Goal: Information Seeking & Learning: Check status

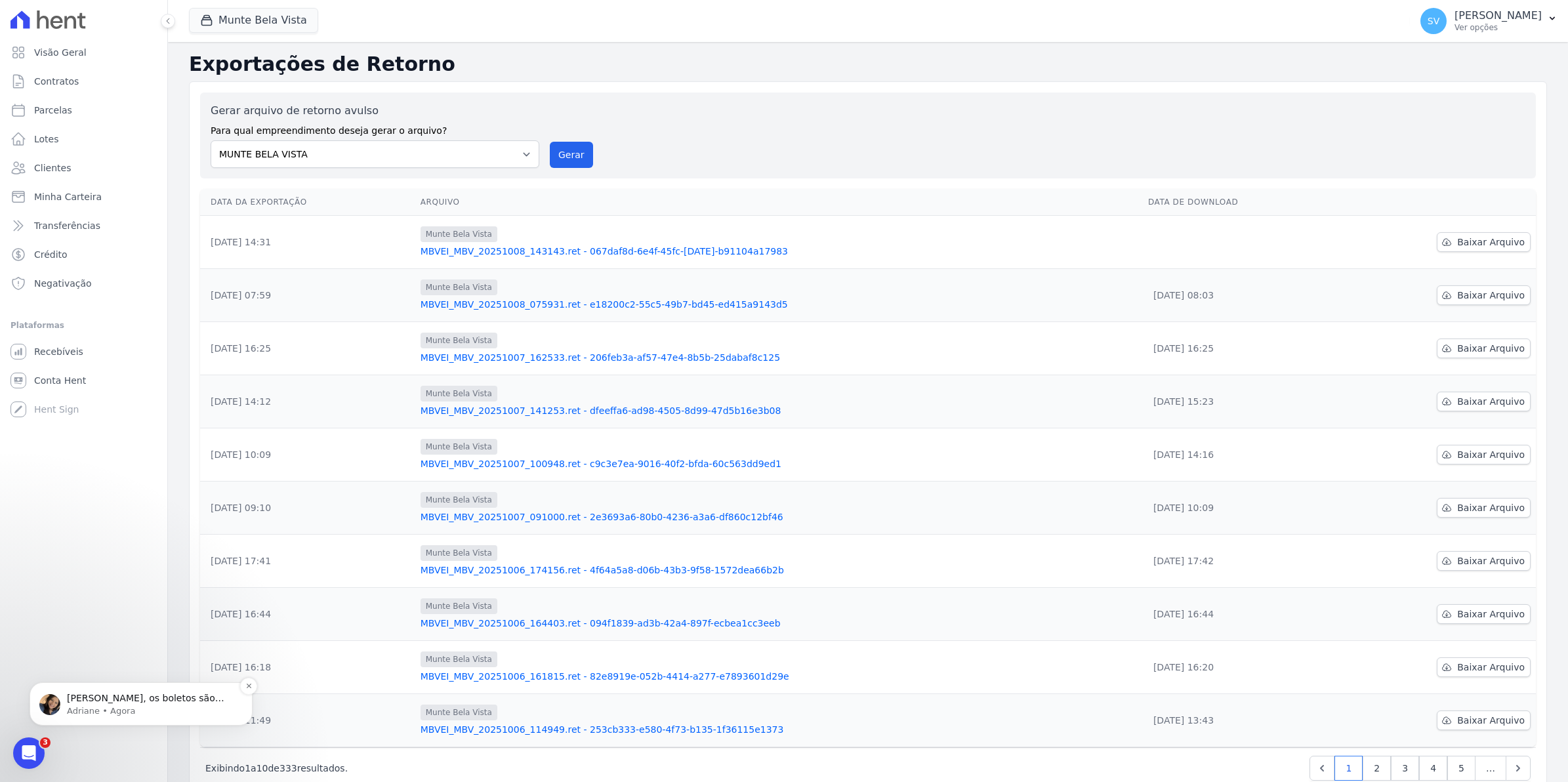
click at [99, 700] on span "[PERSON_NAME], os boletos são enviados somente pela Hent, ou através do sienge?" at bounding box center [145, 711] width 157 height 37
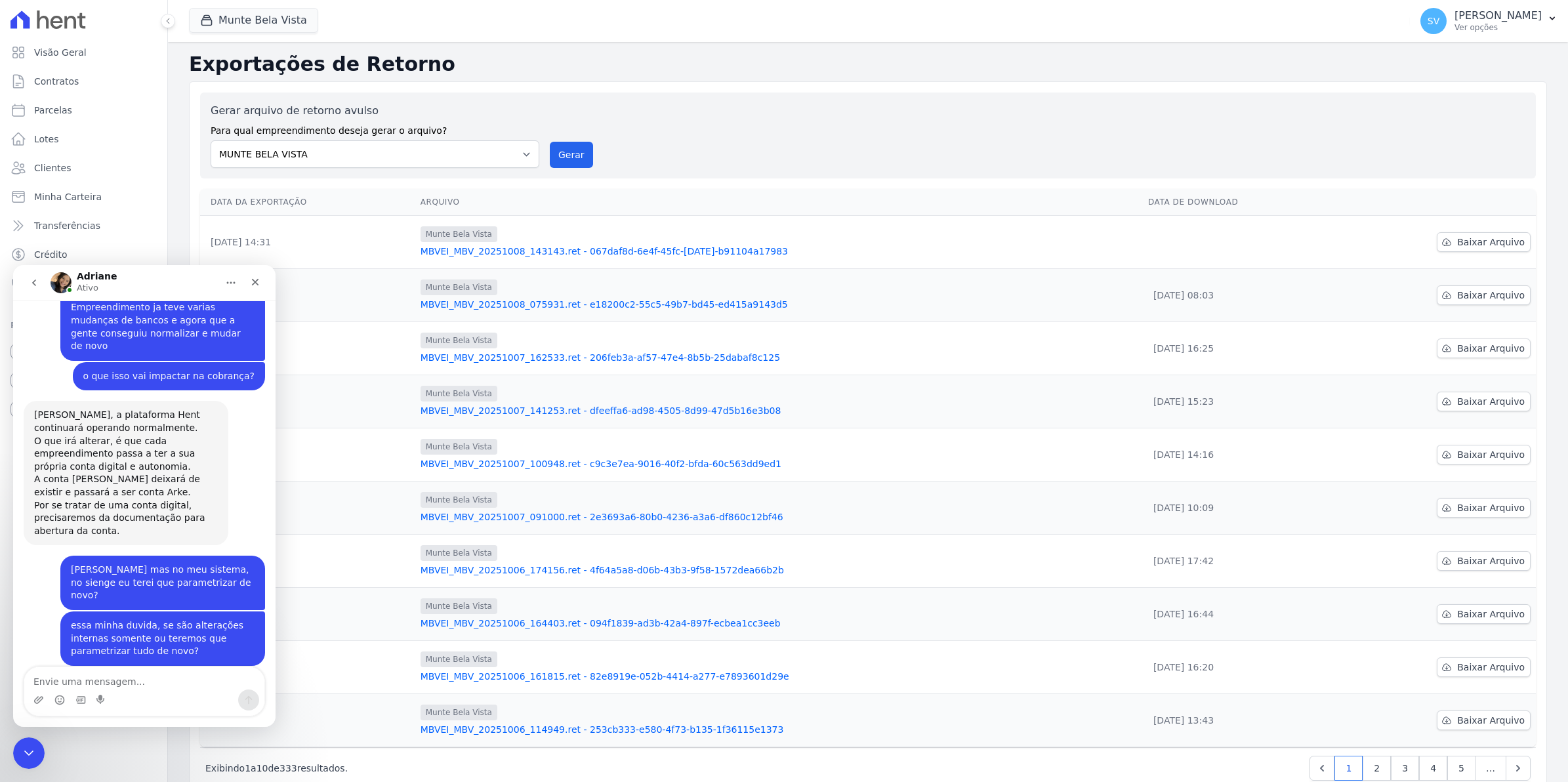
scroll to position [1209, 0]
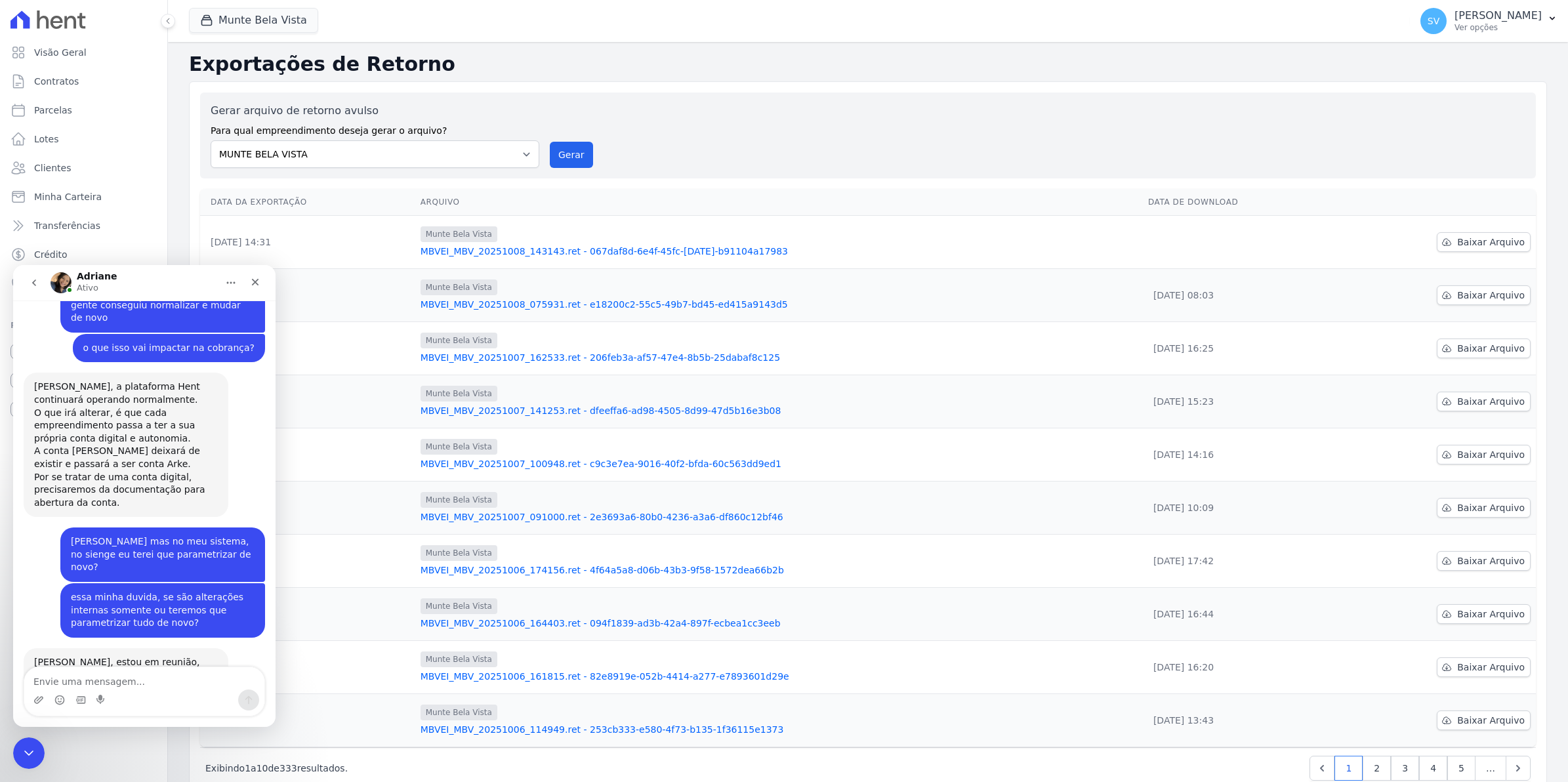
click at [70, 693] on div "Messenger da Intercom" at bounding box center [144, 700] width 240 height 21
click at [73, 683] on textarea "Envie uma mensagem..." at bounding box center [144, 679] width 240 height 22
type textarea "sienge"
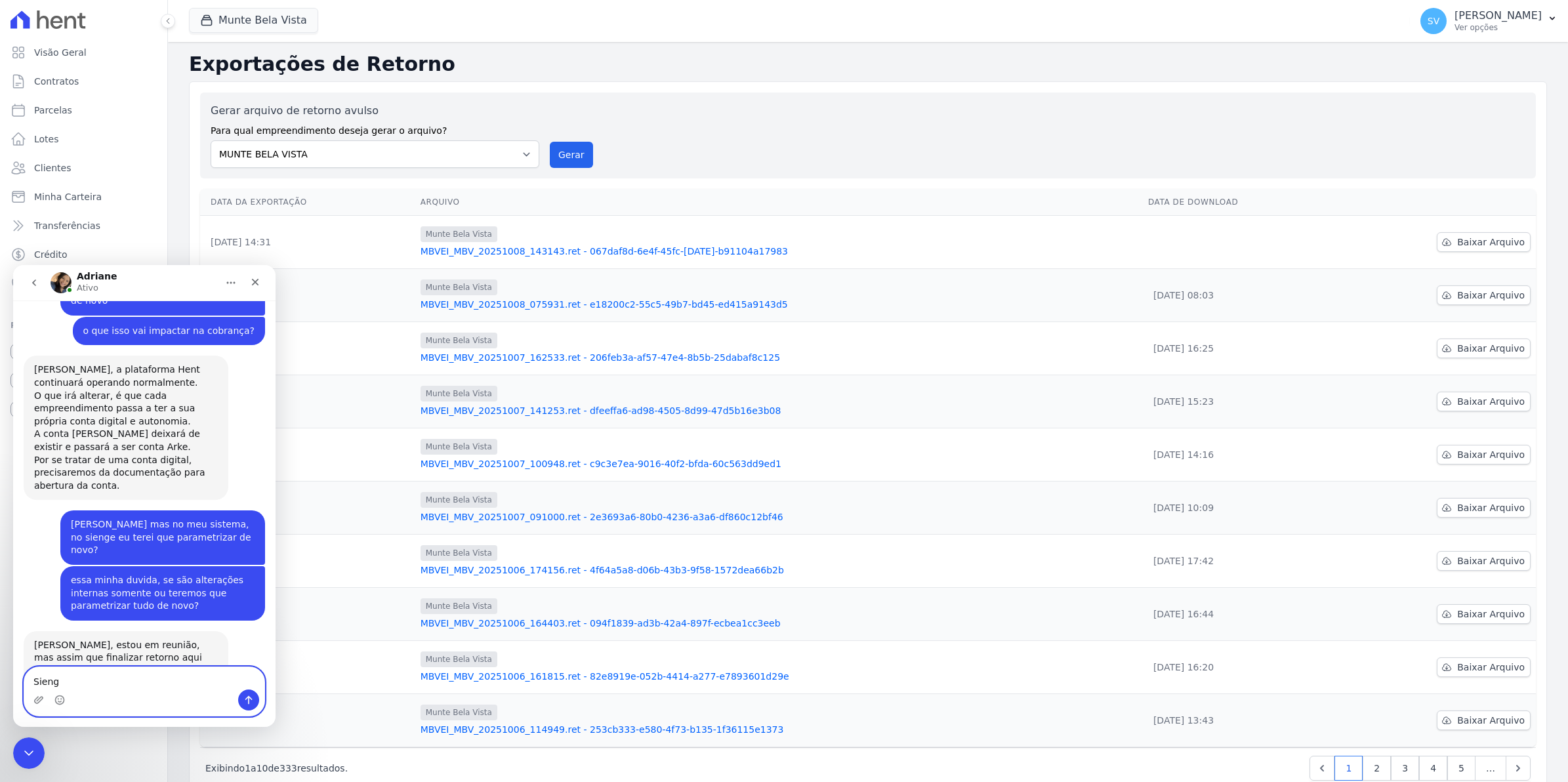
type textarea "Sienge"
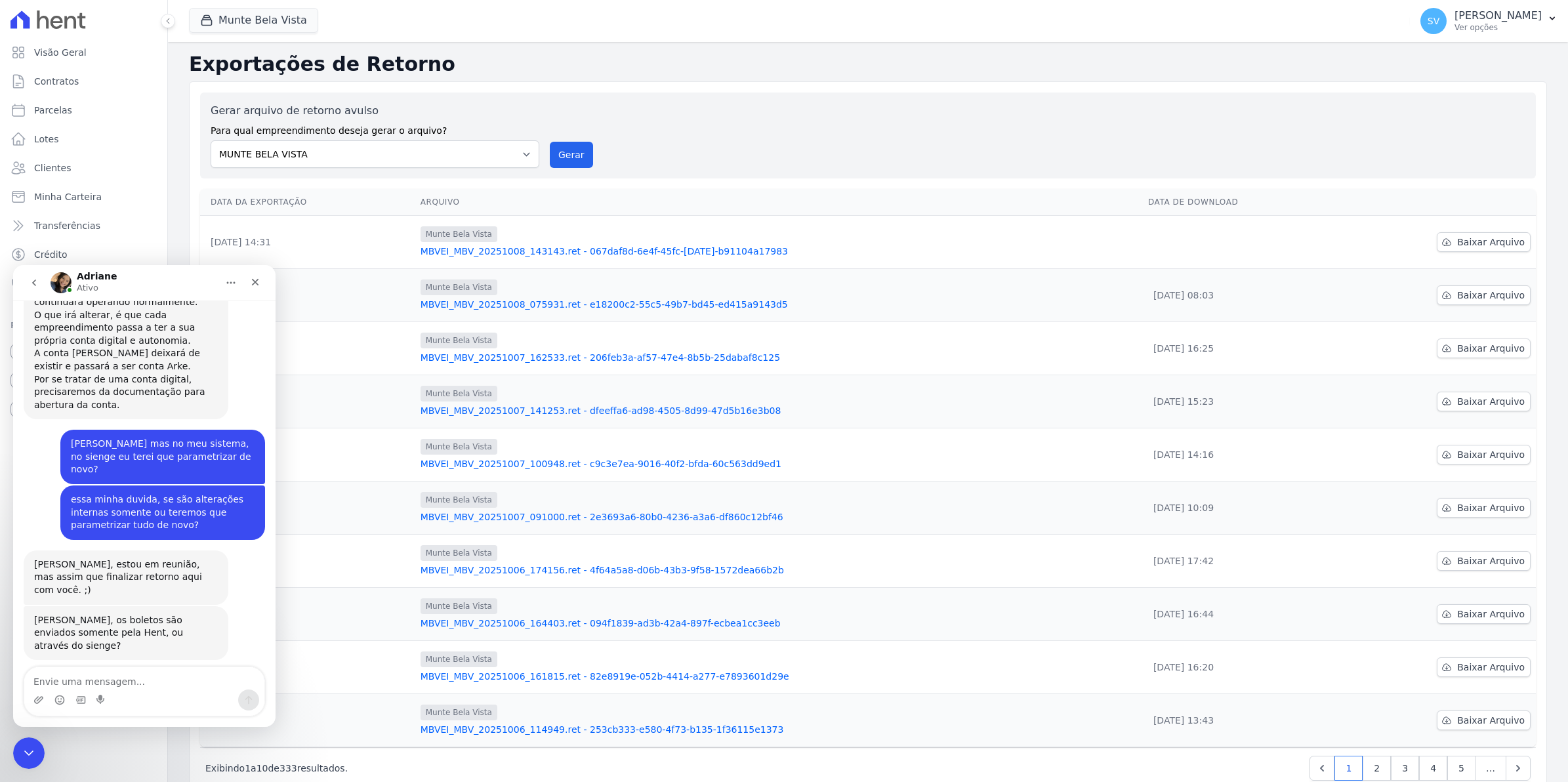
scroll to position [1308, 0]
click at [166, 688] on textarea "Envie uma mensagem..." at bounding box center [144, 679] width 240 height 22
type textarea "u"
type textarea "ufa maravailha"
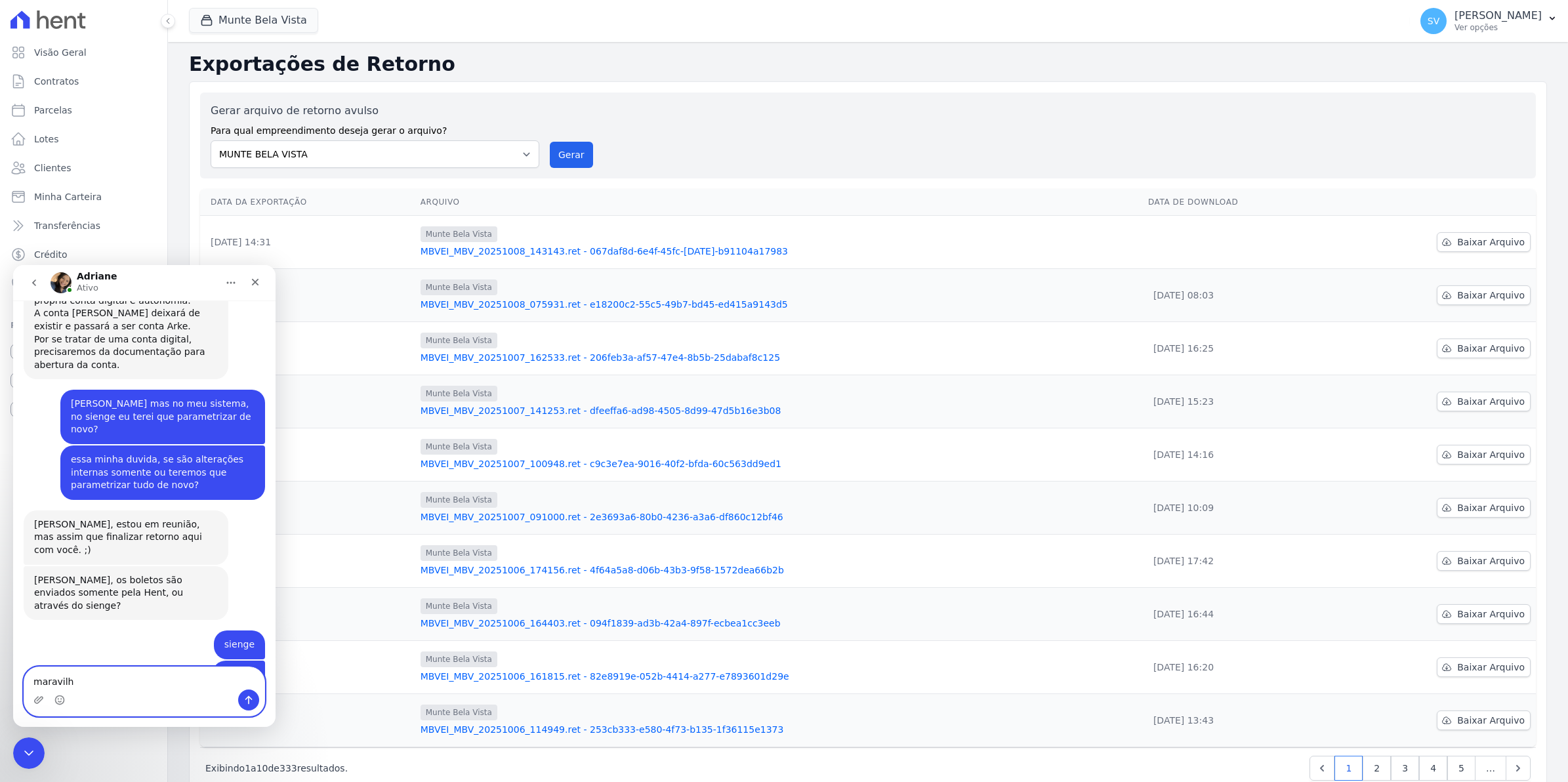
type textarea "maravilha"
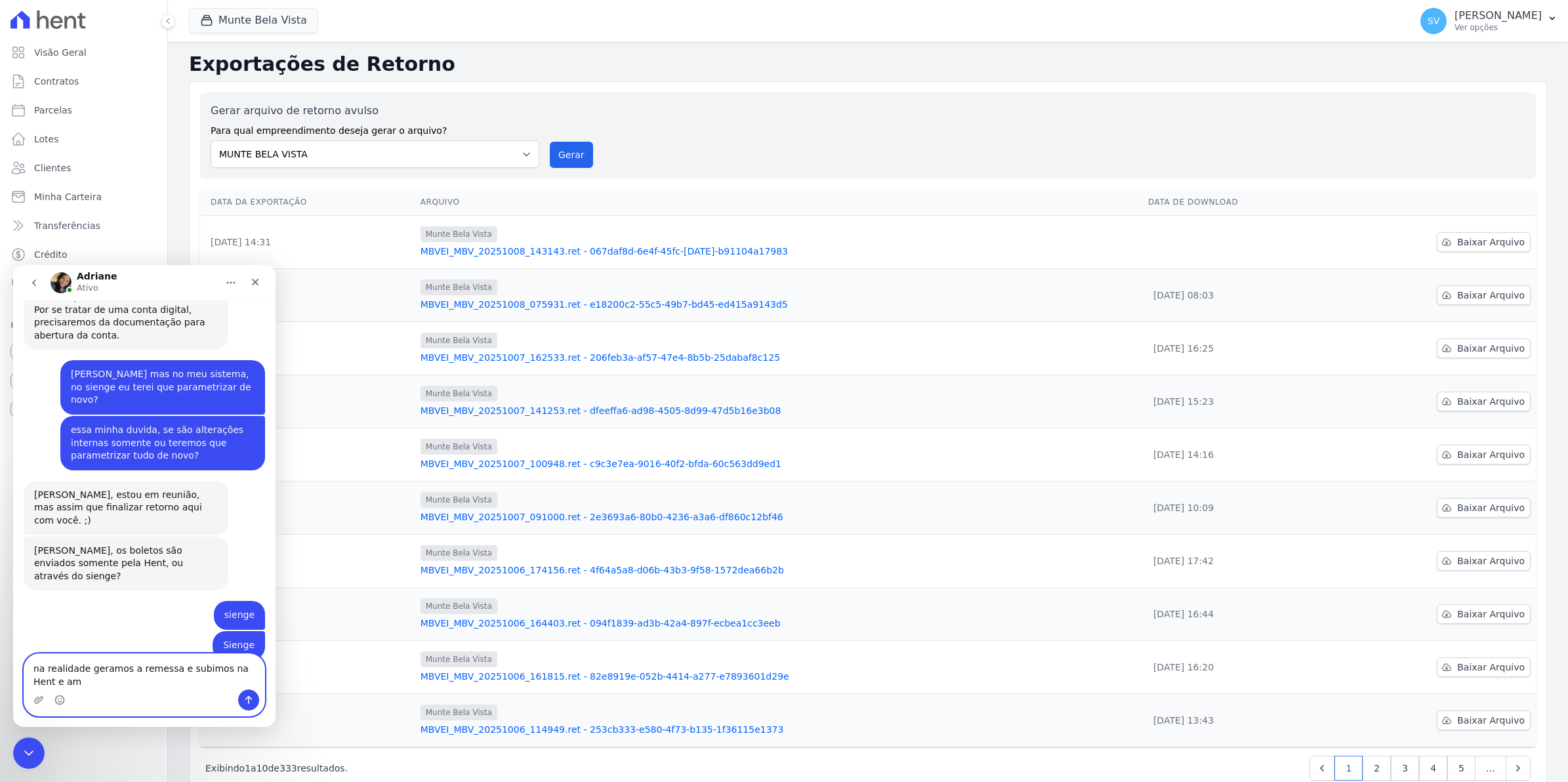
scroll to position [1389, 0]
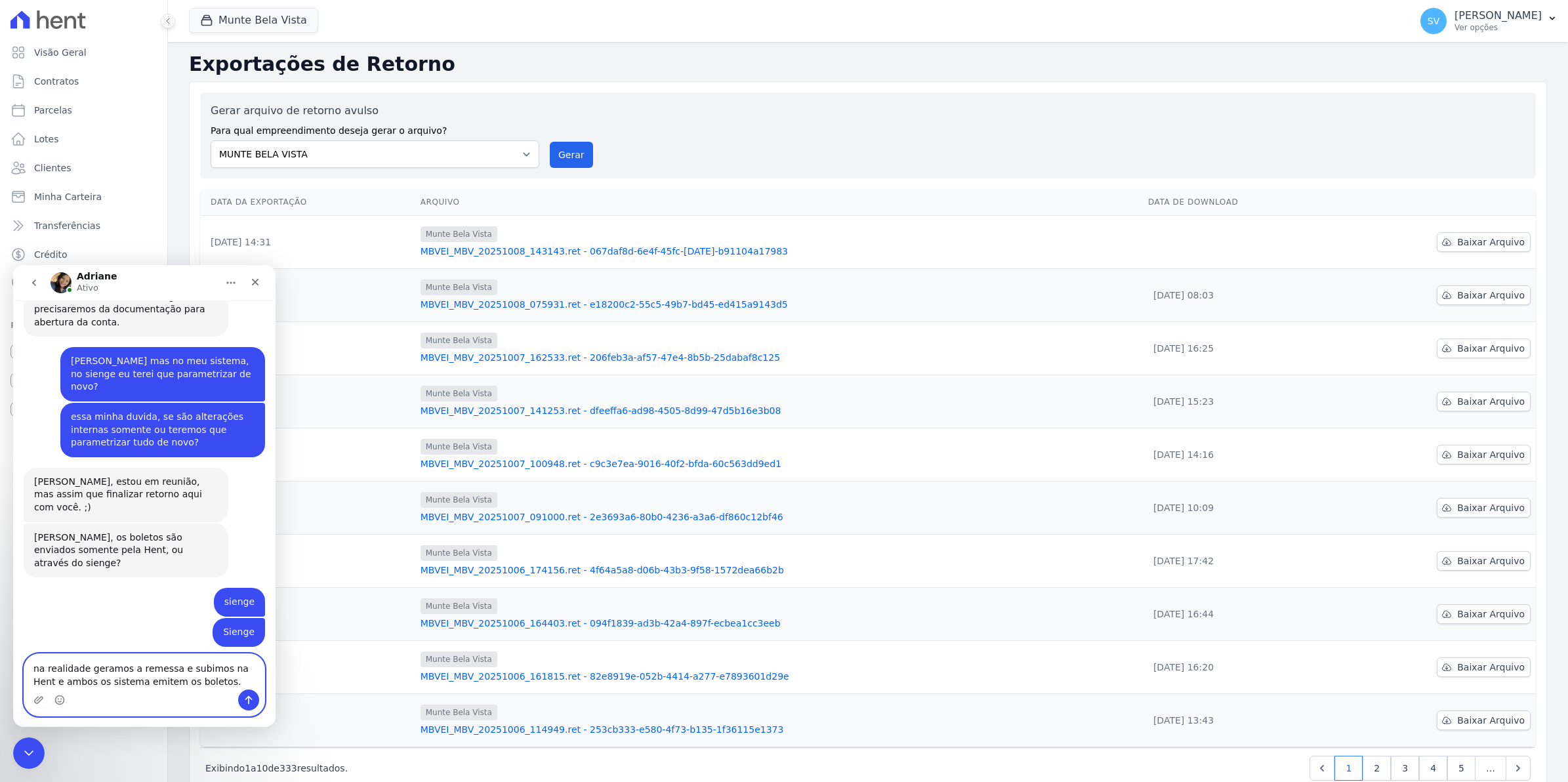
click at [85, 666] on textarea "na realidade geramos a remessa e subimos na Hent e ambos os sistema emitem os b…" at bounding box center [144, 672] width 240 height 35
click at [112, 664] on textarea "Geramos a remessa e subimos na Hent e ambos os sistema emitem os boletos." at bounding box center [144, 672] width 240 height 35
click at [202, 685] on textarea "Geramos a remessa pelo Sienge e subimos na Hent e ambos os sistema emitem os bo…" at bounding box center [144, 672] width 240 height 35
click at [253, 666] on textarea "Geramos a remessa pelo Sienge e subimos na Hent e ambos os sistema emitem os bo…" at bounding box center [144, 672] width 240 height 35
click at [119, 682] on textarea "Geramos a remessa pelo Sienge e subimos na Hent e em ambos os sistema emitem os…" at bounding box center [144, 672] width 240 height 35
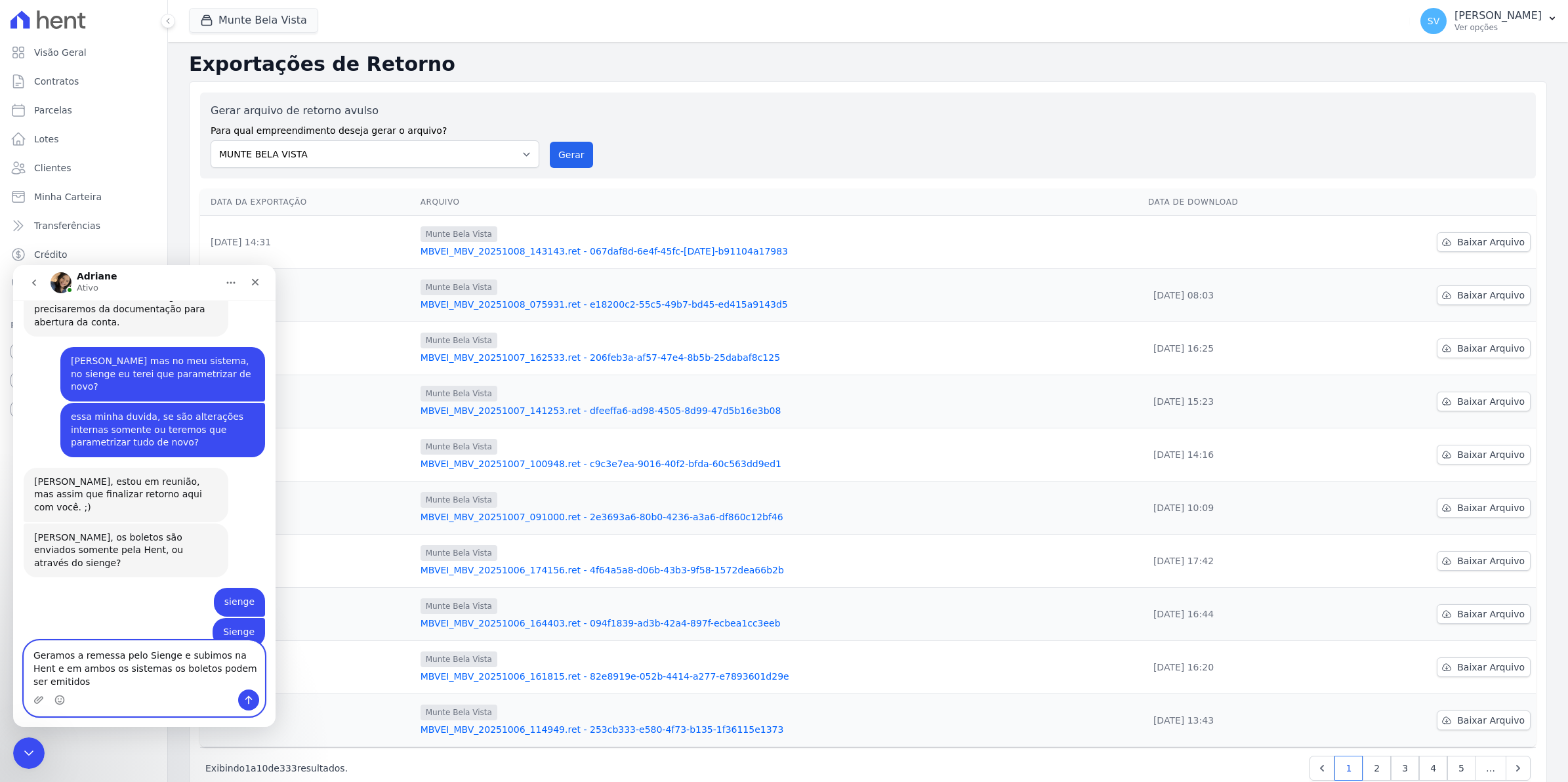
type textarea "Geramos a remessa pelo Sienge e subimos na Hent e em ambos os sistemas os bolet…"
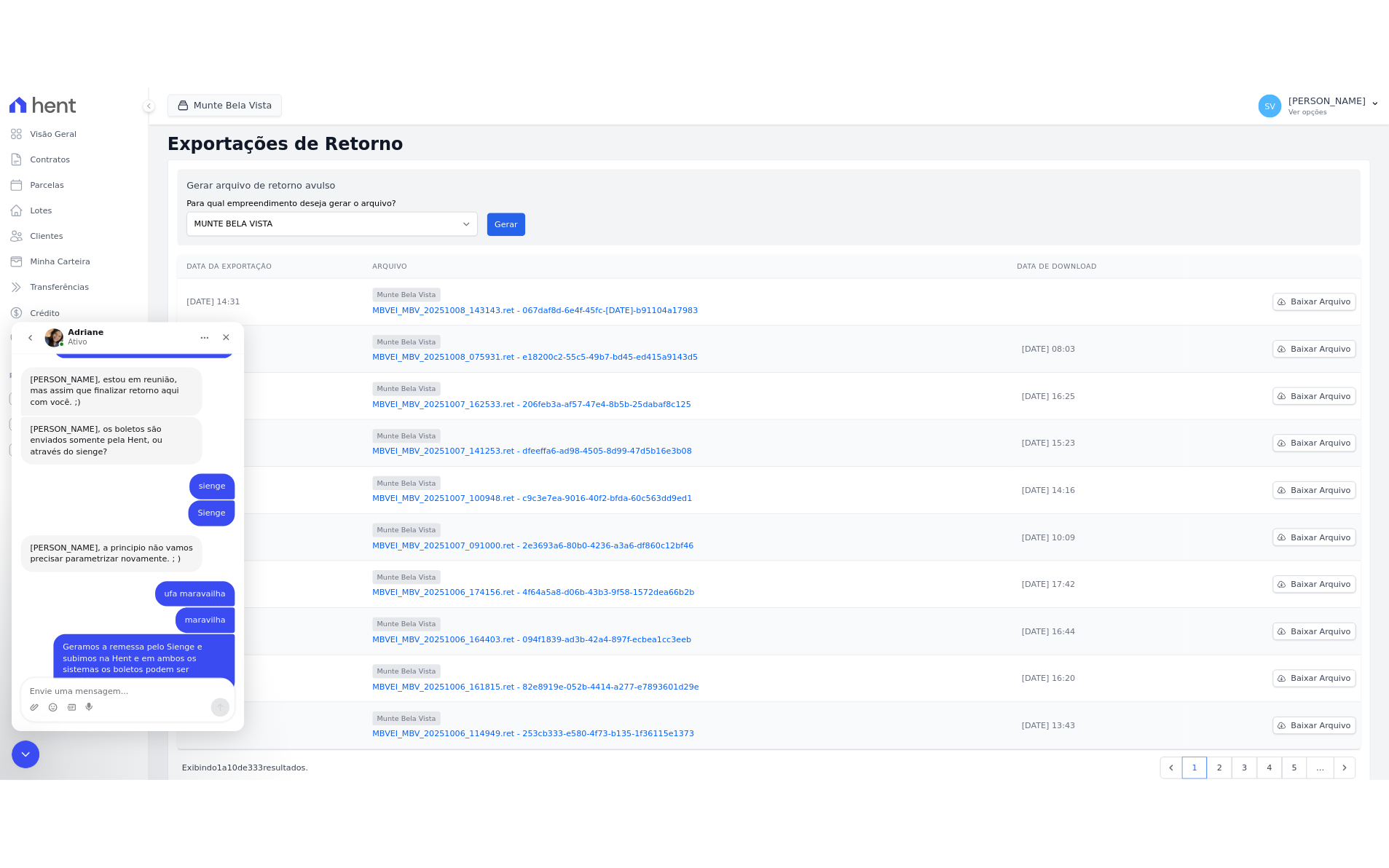
scroll to position [1655, 0]
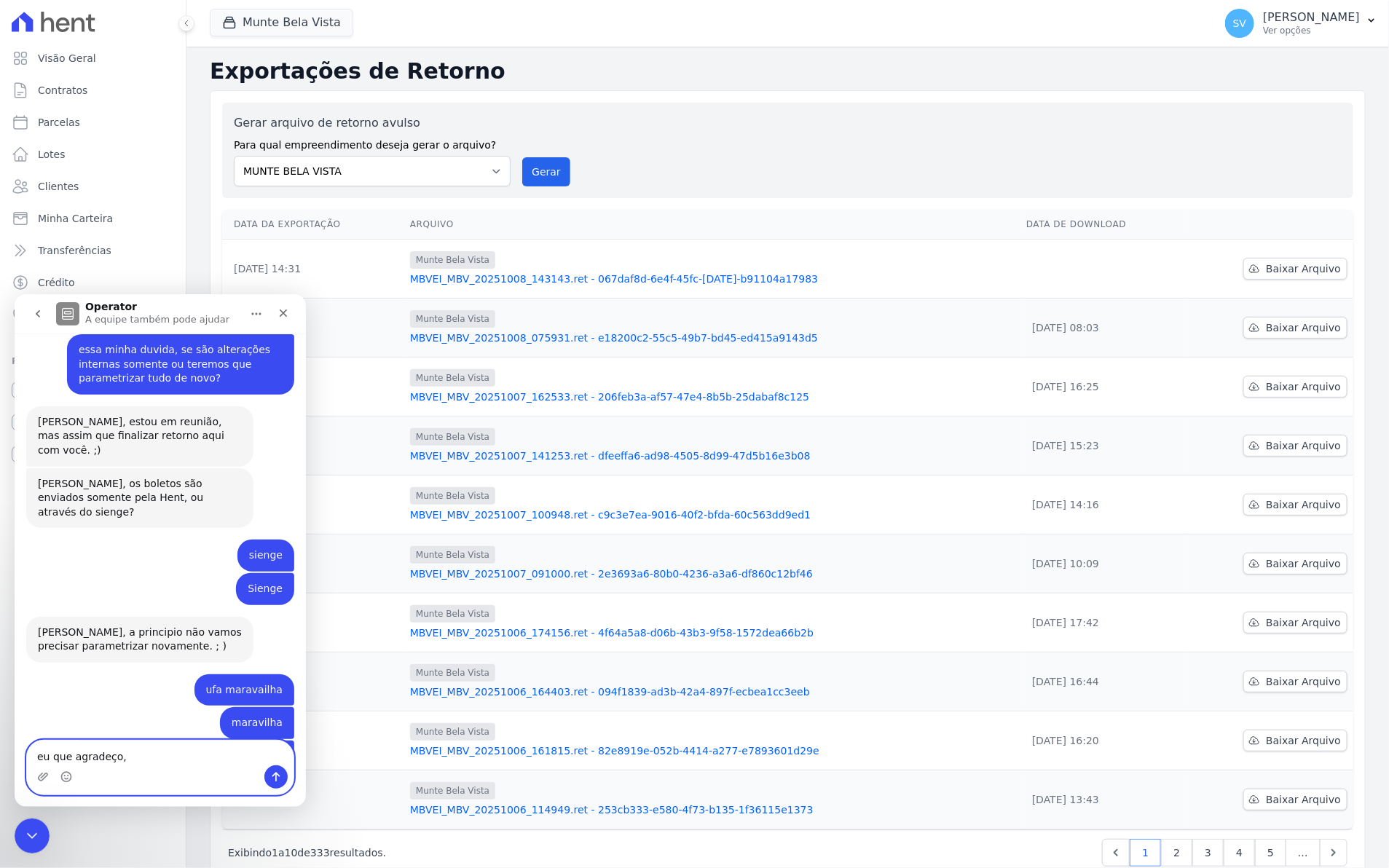
type textarea "eu que agradeço,."
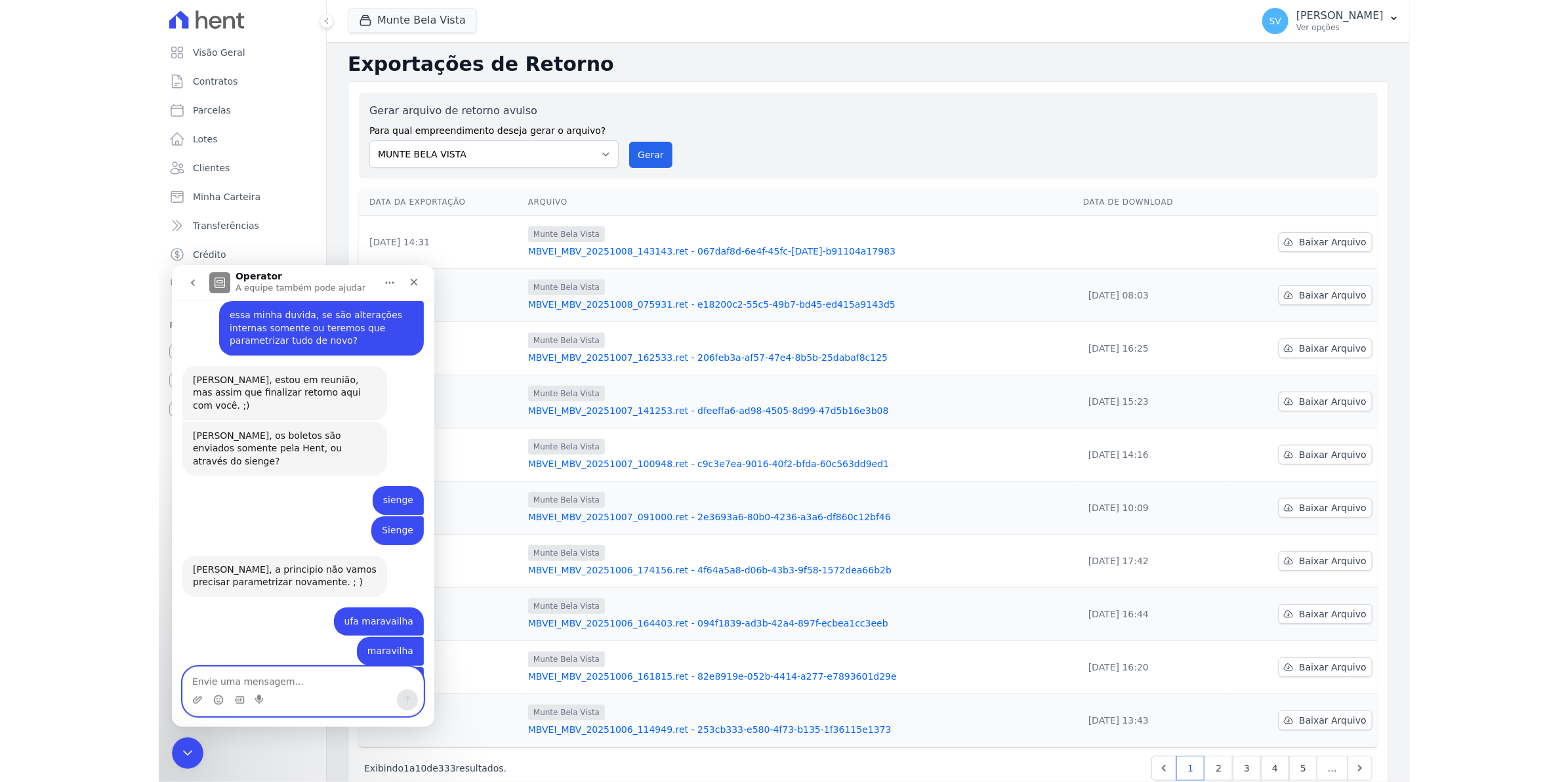
scroll to position [1530, 0]
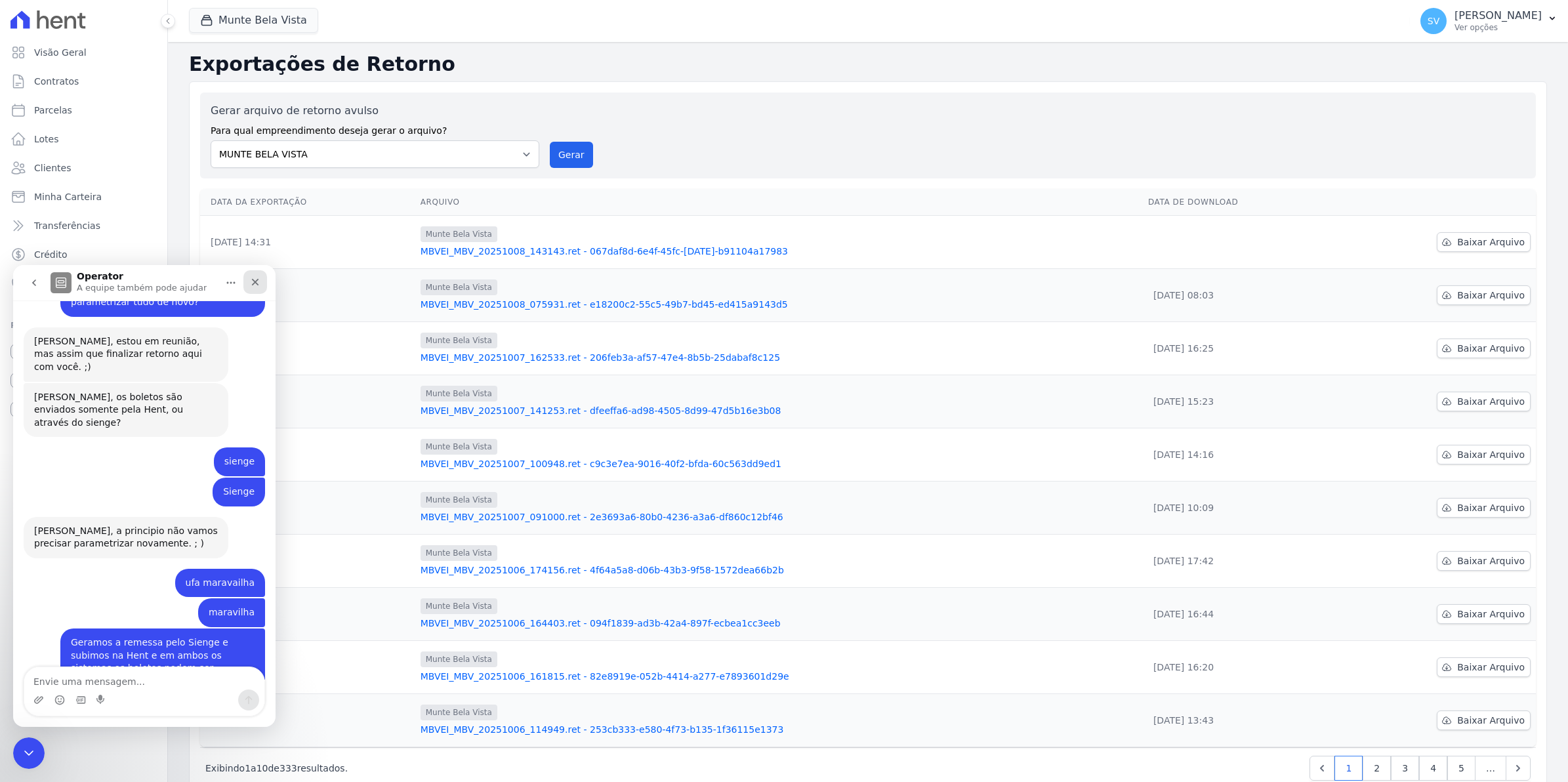
click at [260, 286] on icon "Fechar" at bounding box center [256, 282] width 10 height 10
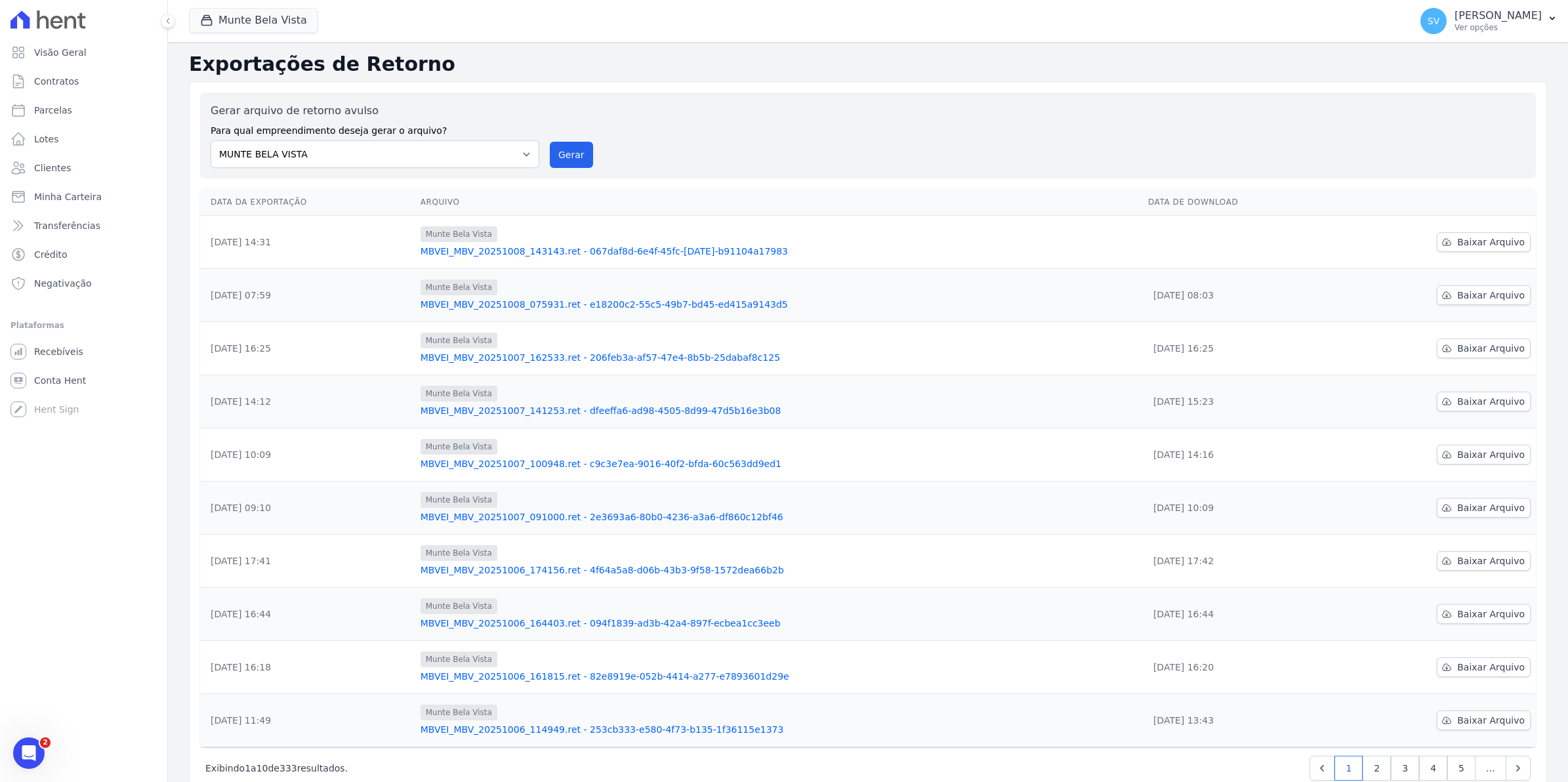
click at [50, 747] on div "Visão Geral Contratos [GEOGRAPHIC_DATA] Lotes Clientes Minha Carteira Transferê…" at bounding box center [83, 391] width 167 height 782
click at [32, 754] on icon "Abertura do Messenger da Intercom" at bounding box center [27, 751] width 22 height 22
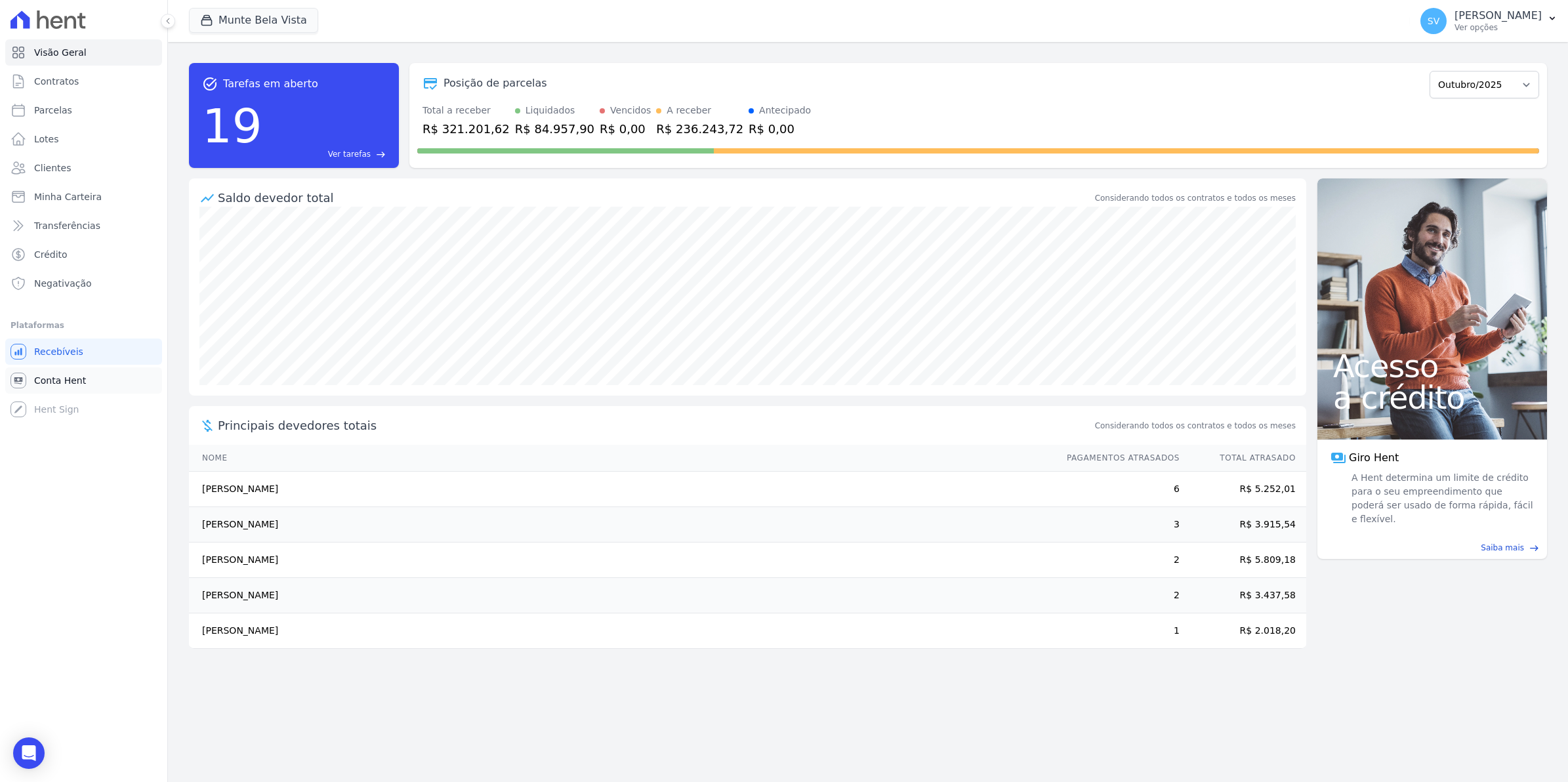
click at [59, 379] on span "Conta Hent" at bounding box center [60, 381] width 52 height 13
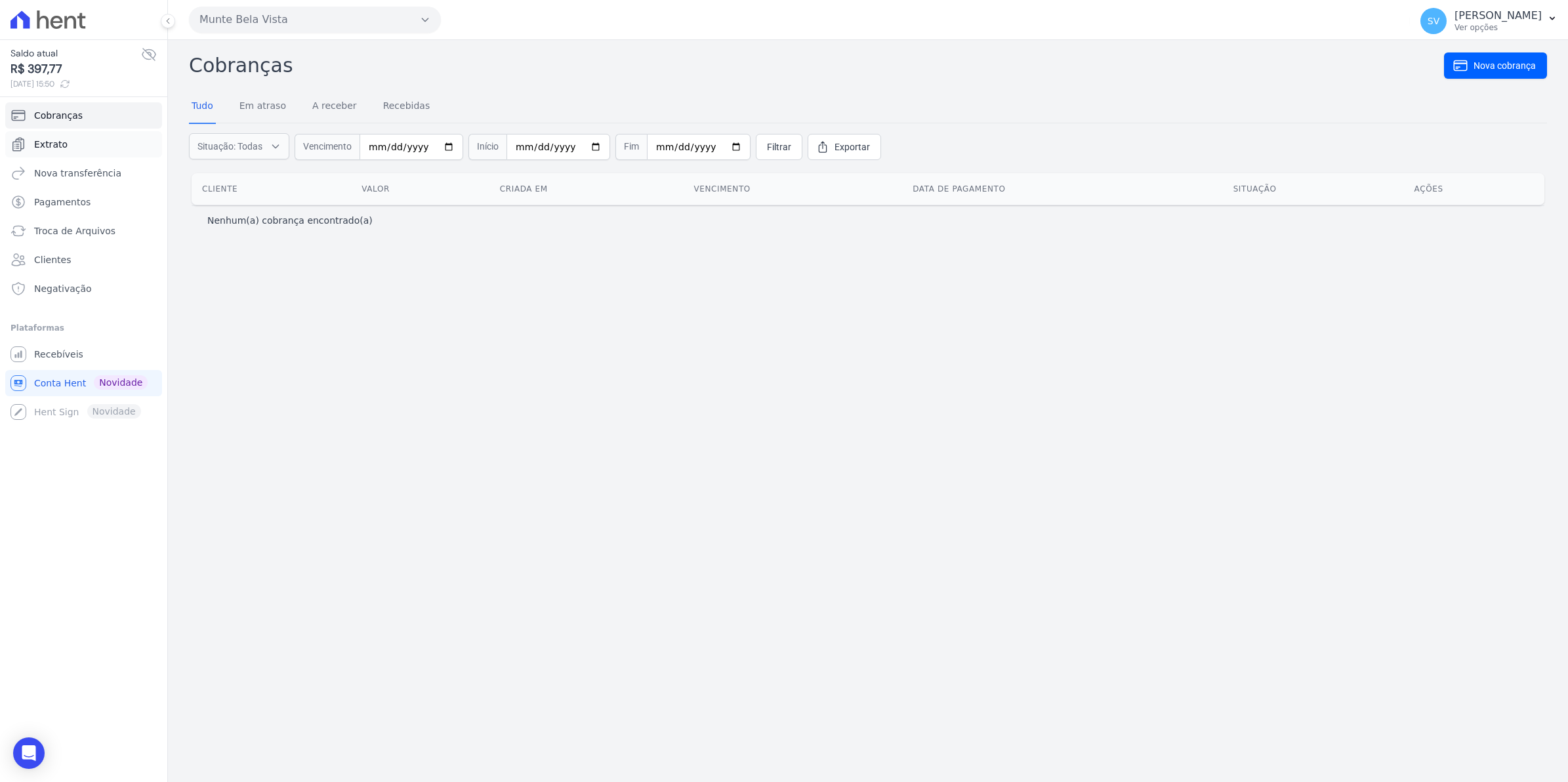
click at [48, 150] on span "Extrato" at bounding box center [51, 145] width 34 height 13
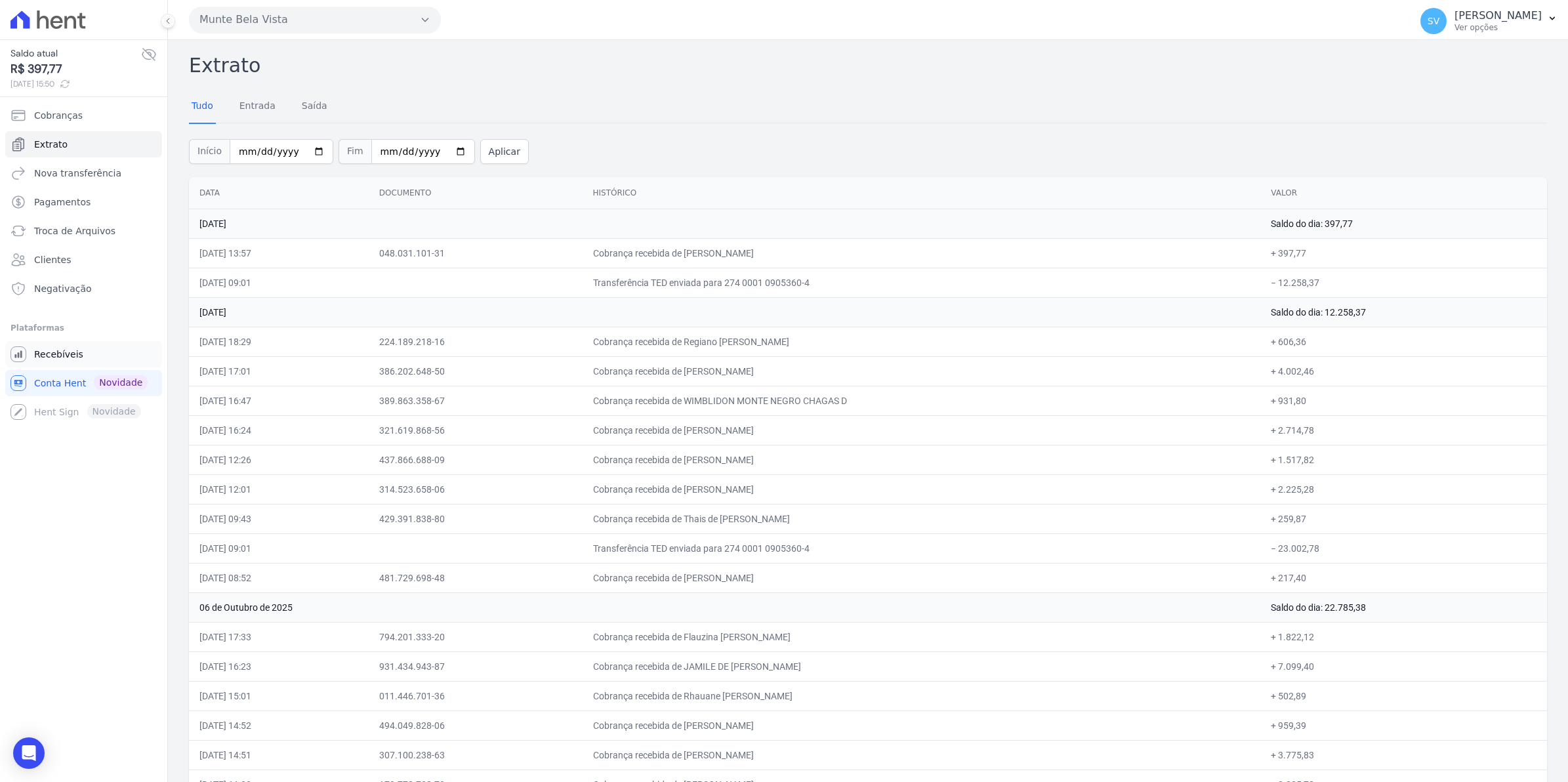
click at [33, 352] on link "Recebíveis" at bounding box center [83, 354] width 157 height 26
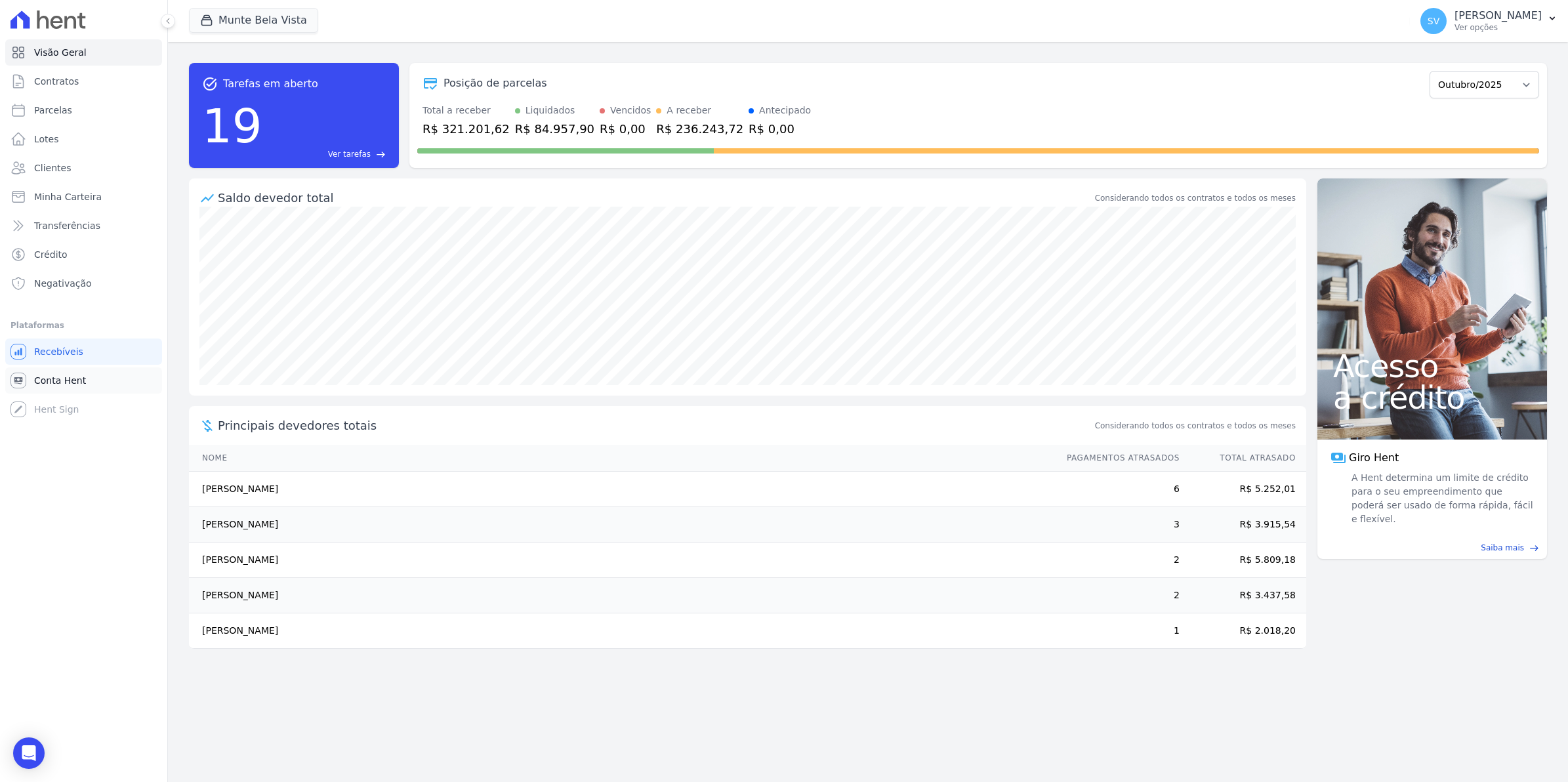
click at [55, 374] on span "Conta Hent" at bounding box center [60, 381] width 52 height 13
click at [63, 117] on link "Parcelas" at bounding box center [83, 110] width 157 height 26
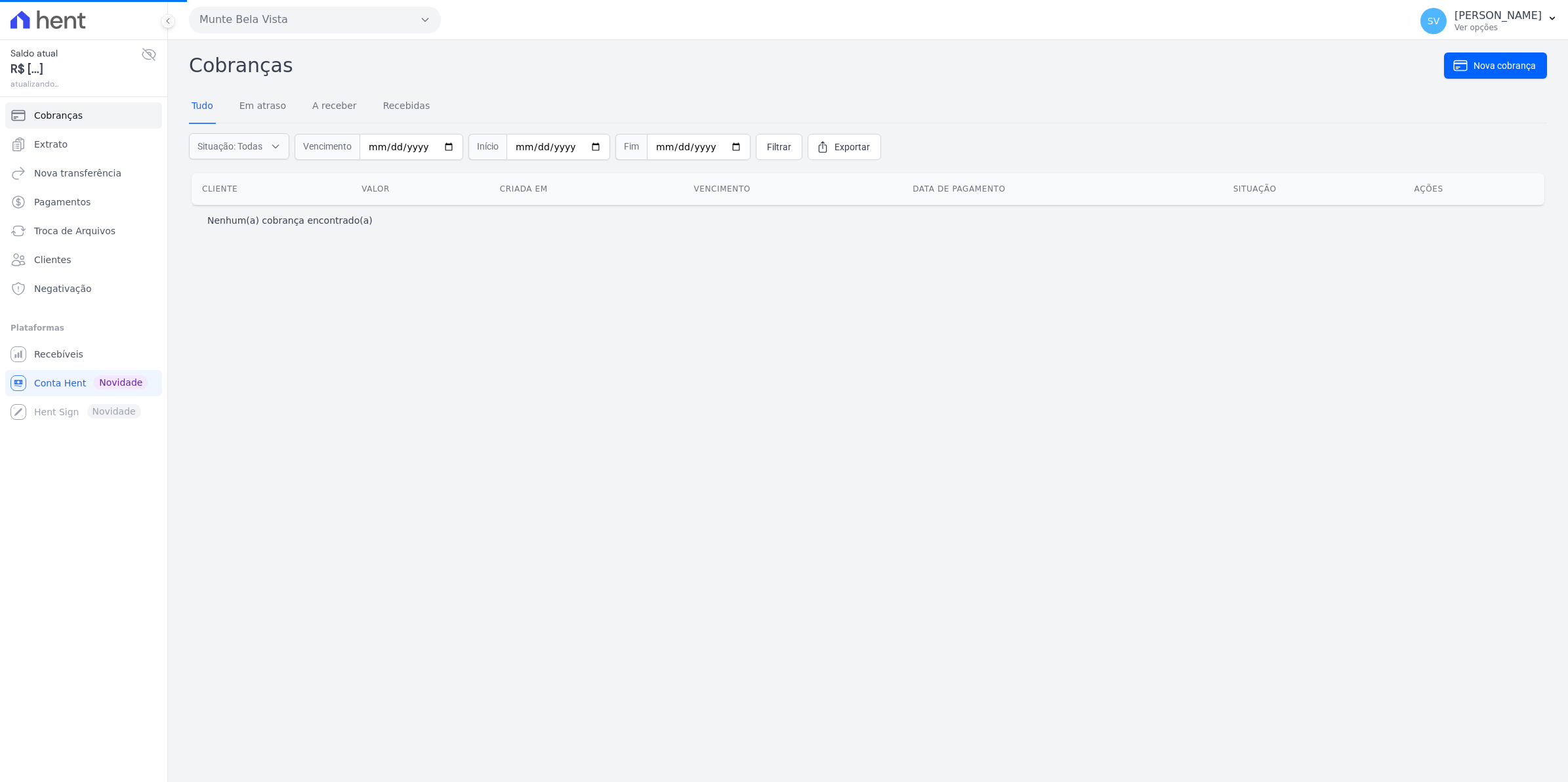
select select
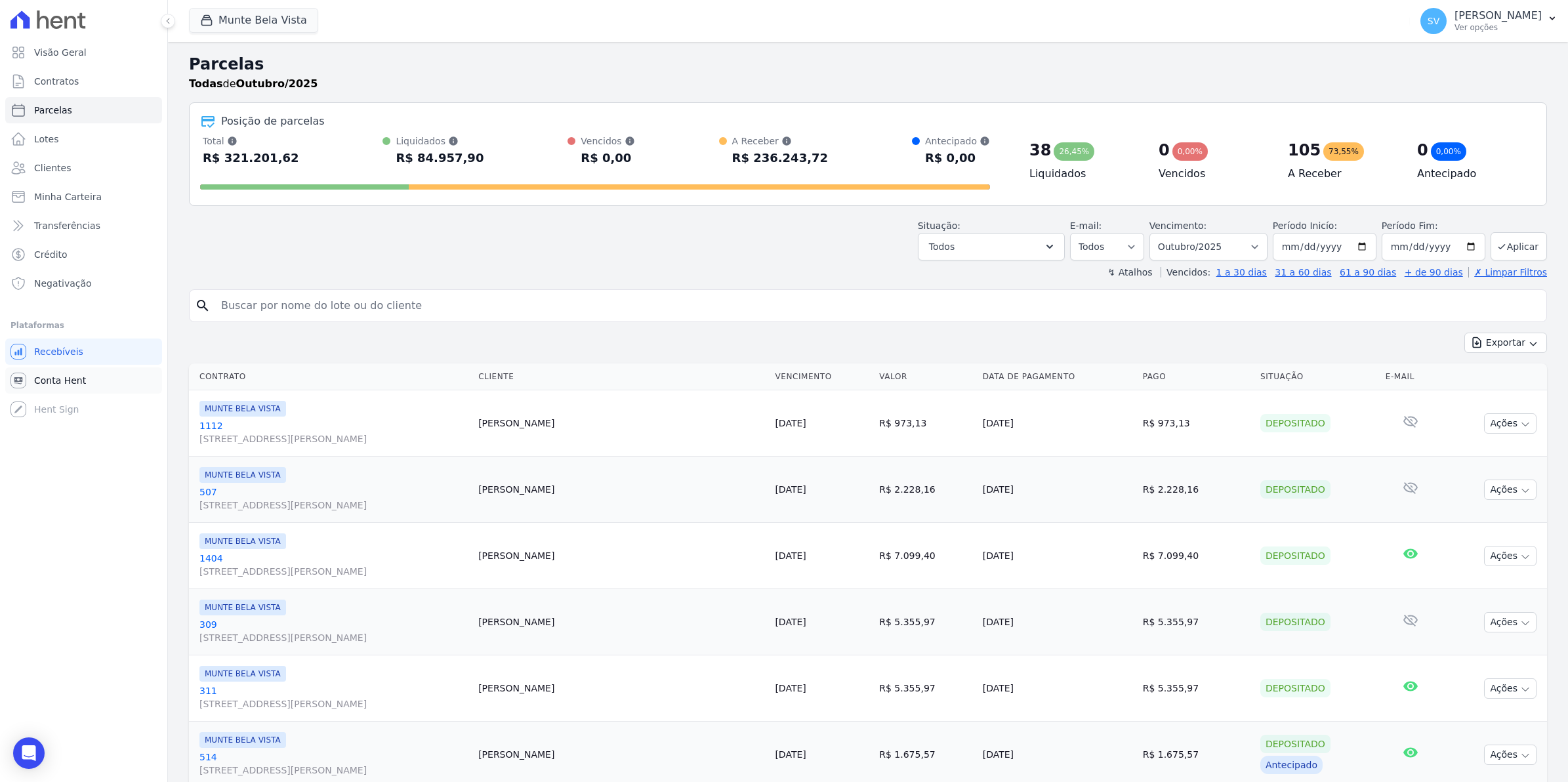
click at [67, 379] on span "Conta Hent" at bounding box center [60, 381] width 52 height 13
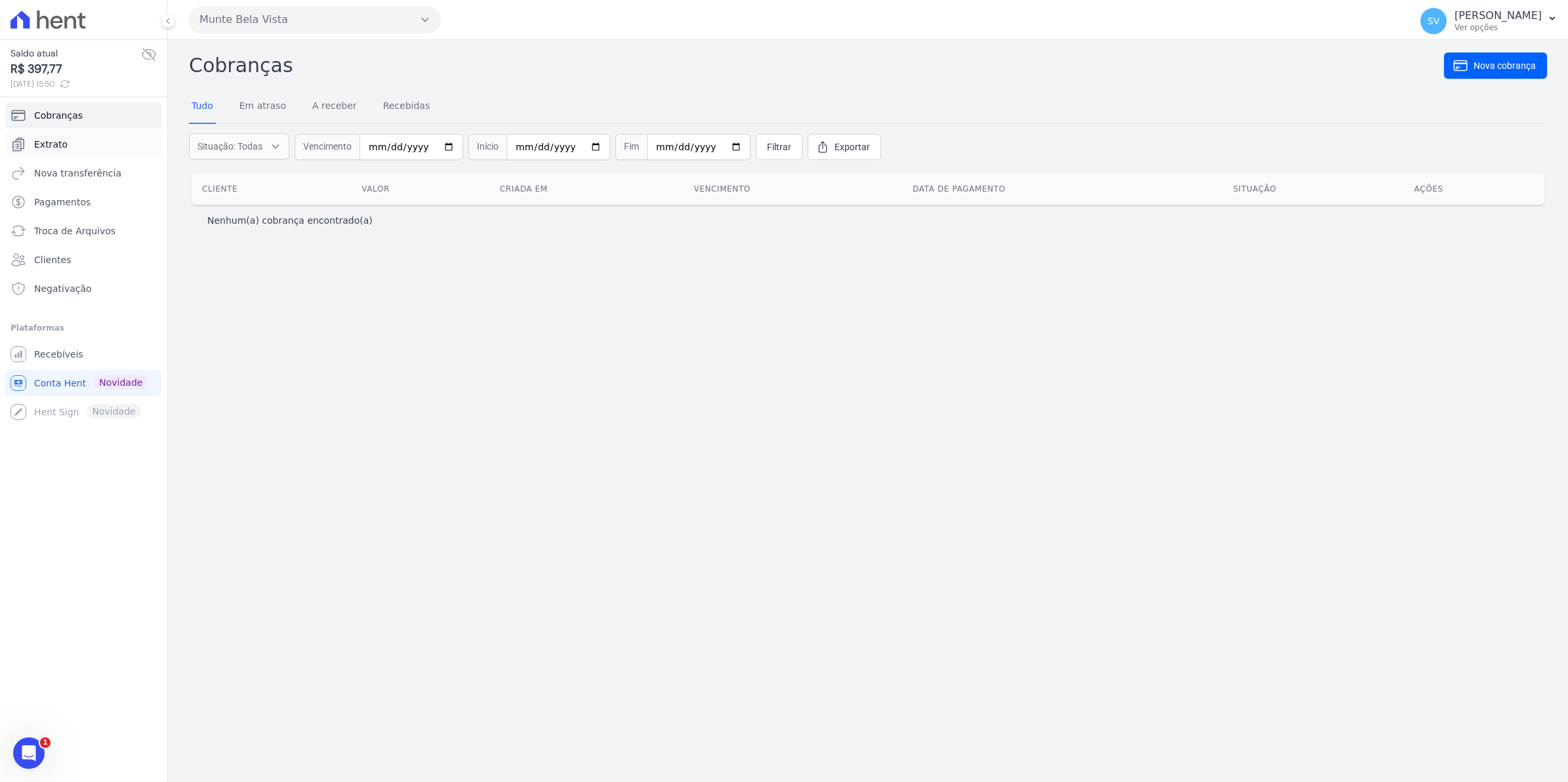
click at [58, 139] on span "Extrato" at bounding box center [51, 145] width 34 height 13
